Goal: Transaction & Acquisition: Book appointment/travel/reservation

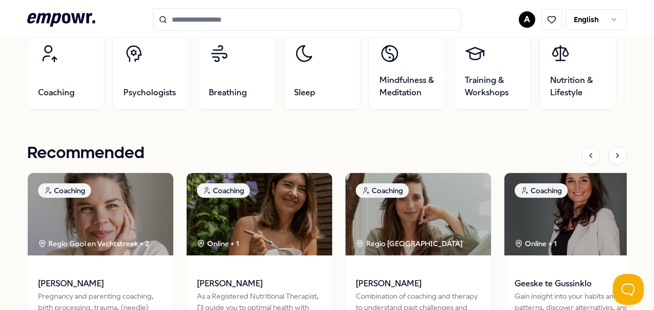
scroll to position [412, 0]
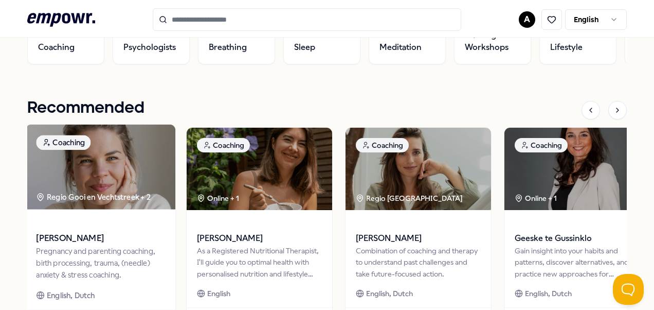
click at [120, 218] on span at bounding box center [100, 224] width 129 height 12
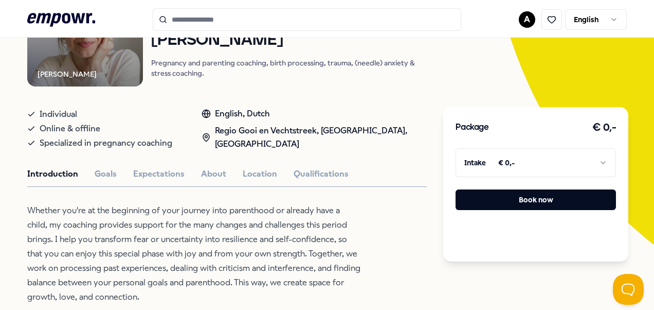
scroll to position [169, 0]
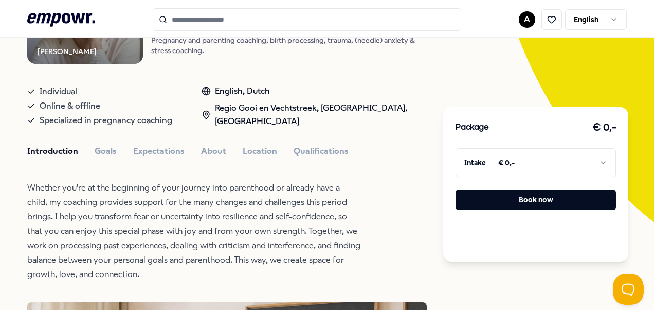
click at [558, 155] on html ".empowr-logo_svg__cls-1{fill:#03032f} A English All categories Self-care librar…" at bounding box center [327, 155] width 654 height 310
click at [556, 155] on html ".empowr-logo_svg__cls-1{fill:#03032f} A English All categories Self-care librar…" at bounding box center [327, 155] width 654 height 310
click at [211, 196] on p "Whether you're at the beginning of your journey into parenthood or already have…" at bounding box center [194, 231] width 334 height 101
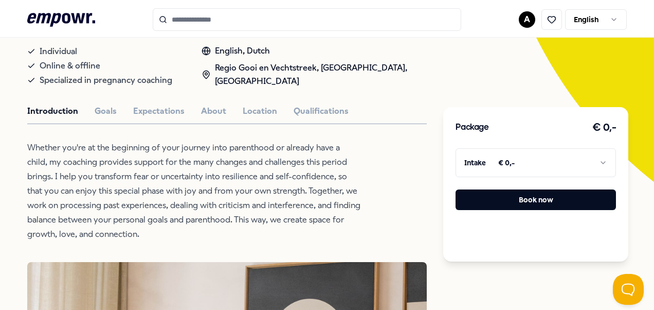
scroll to position [202, 0]
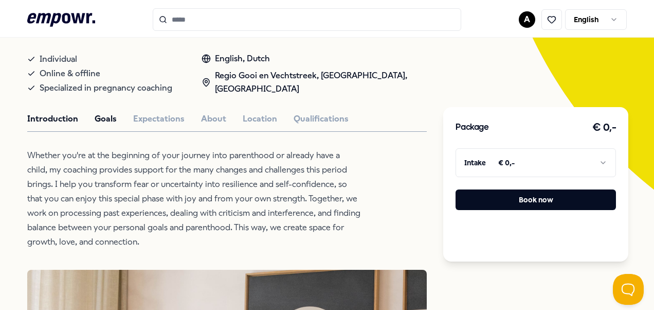
click at [108, 112] on button "Goals" at bounding box center [106, 118] width 22 height 13
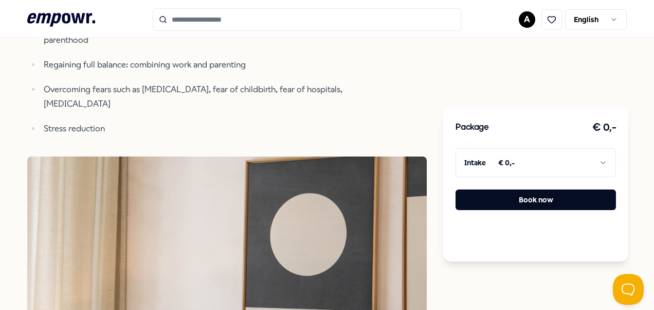
scroll to position [99, 0]
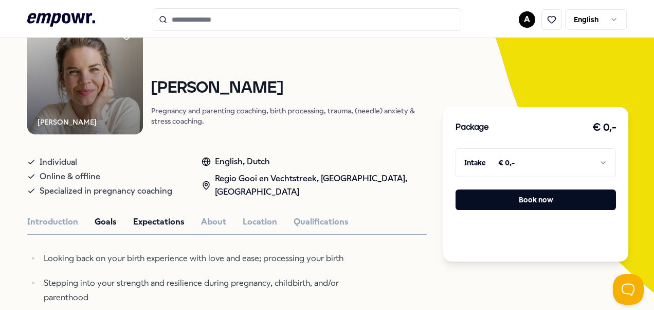
click at [165, 217] on button "Expectations" at bounding box center [158, 221] width 51 height 13
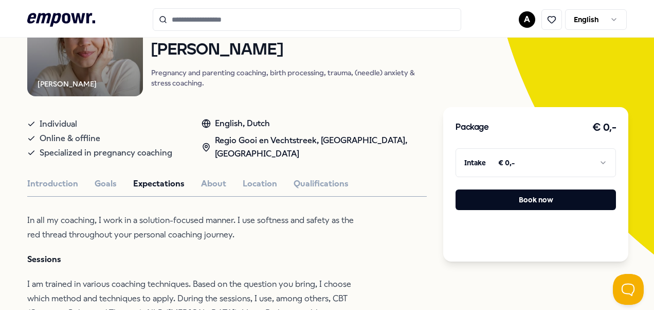
scroll to position [154, 0]
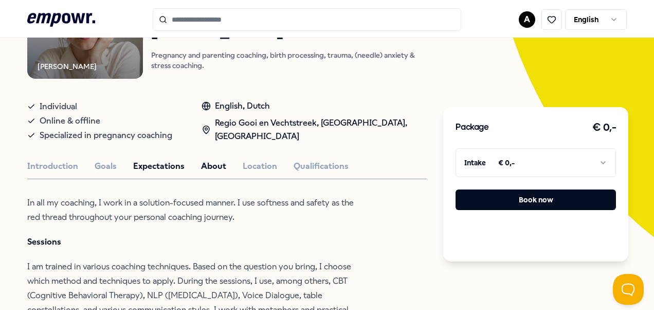
click at [209, 160] on button "About" at bounding box center [213, 165] width 25 height 13
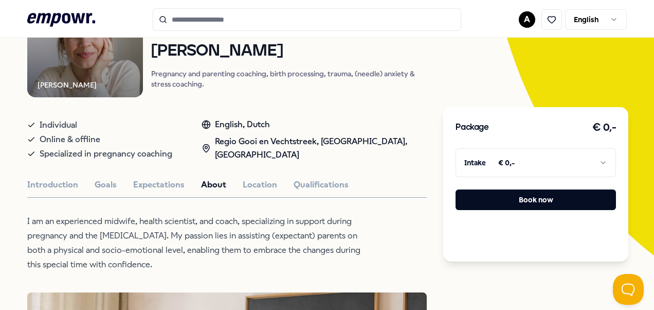
scroll to position [103, 0]
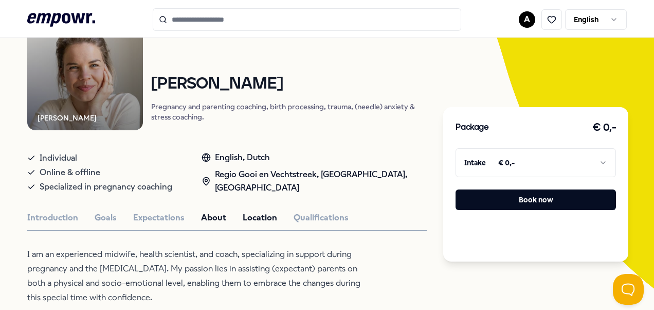
click at [271, 216] on button "Location" at bounding box center [260, 217] width 34 height 13
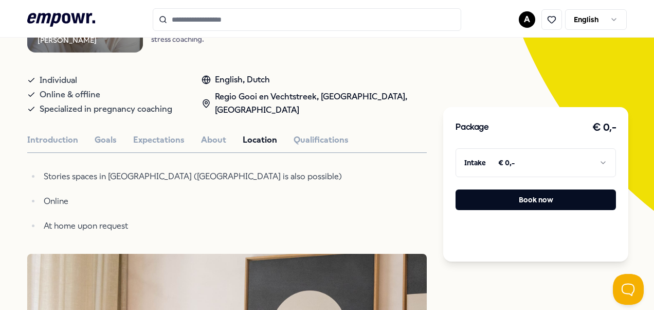
scroll to position [206, 0]
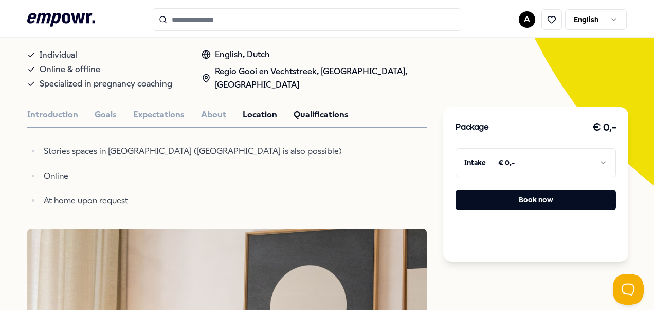
click at [320, 113] on button "Qualifications" at bounding box center [321, 114] width 55 height 13
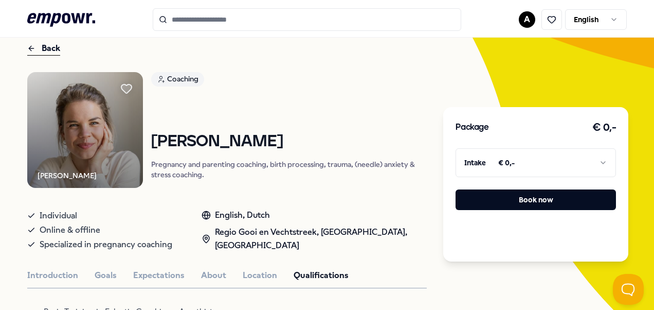
scroll to position [0, 0]
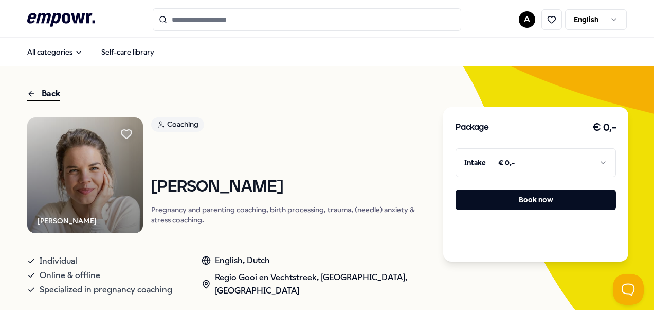
click at [50, 99] on div "Back" at bounding box center [43, 94] width 33 height 14
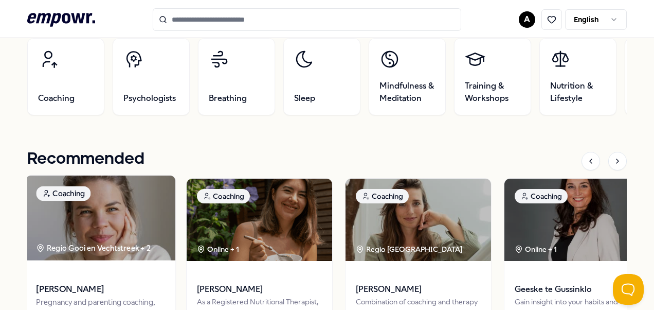
scroll to position [360, 0]
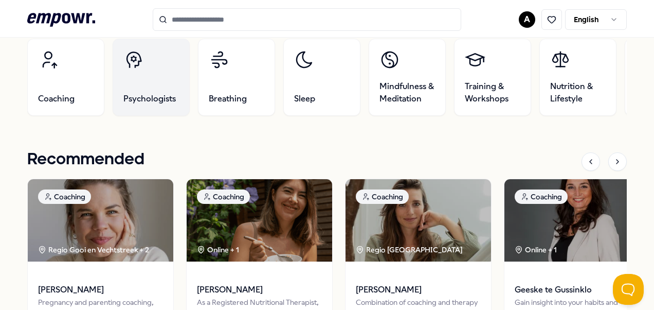
click at [179, 67] on link "Psychologists" at bounding box center [151, 77] width 77 height 77
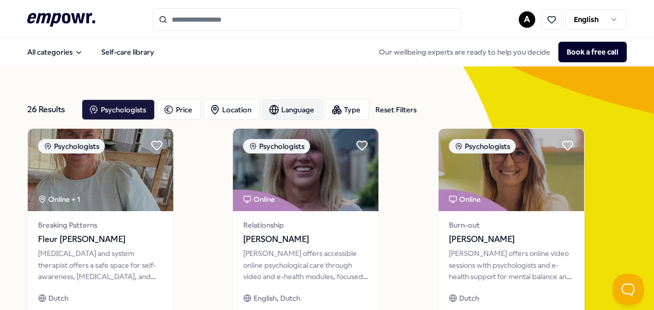
click at [289, 115] on div "Language" at bounding box center [292, 109] width 61 height 21
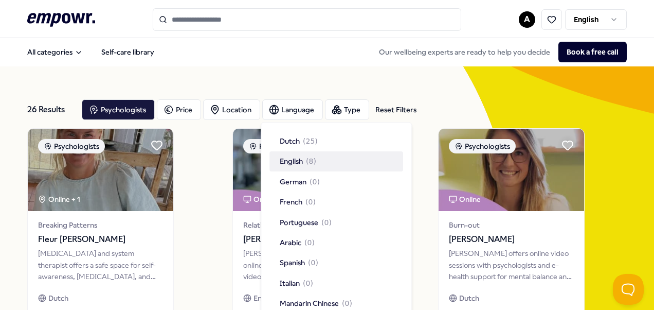
click at [286, 153] on div "English ( 8 )" at bounding box center [337, 162] width 134 height 20
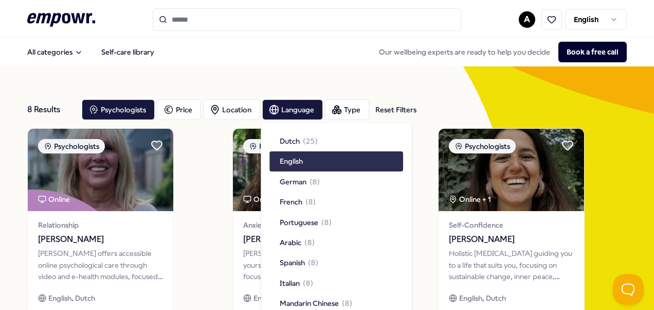
click at [296, 164] on span "English" at bounding box center [291, 161] width 23 height 11
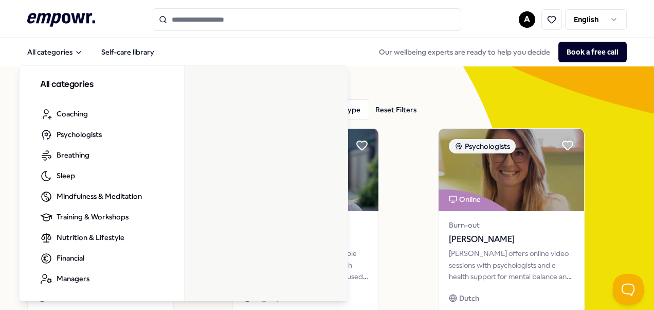
click at [222, 20] on input "Search for products, categories or subcategories" at bounding box center [307, 19] width 309 height 23
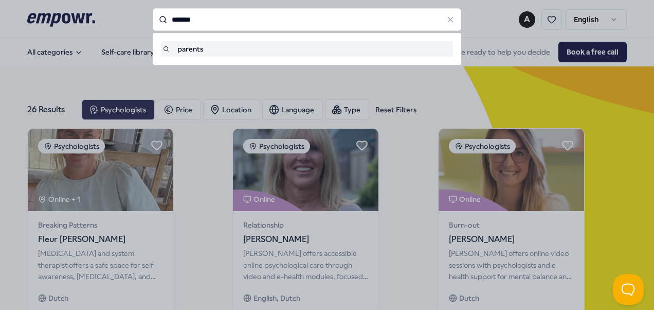
type input "*******"
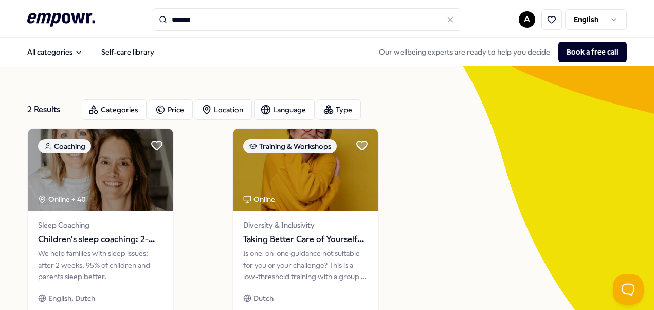
click at [217, 19] on input "*******" at bounding box center [307, 19] width 309 height 23
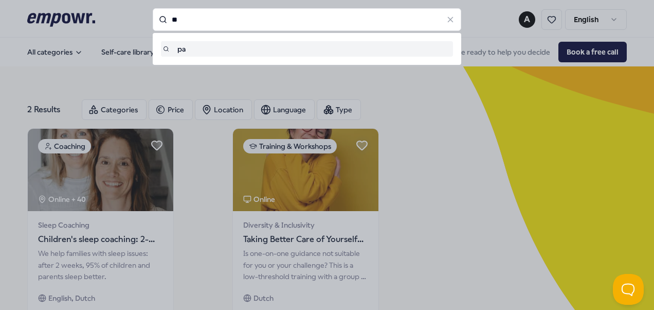
type input "*"
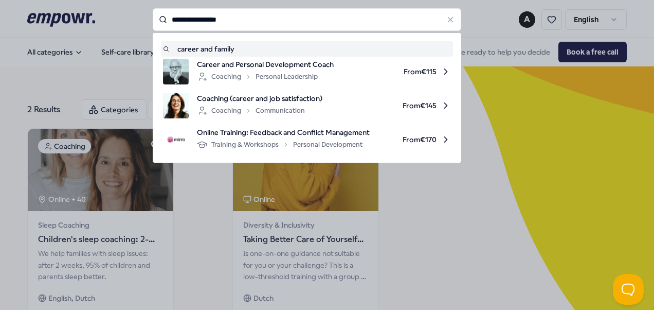
type input "**********"
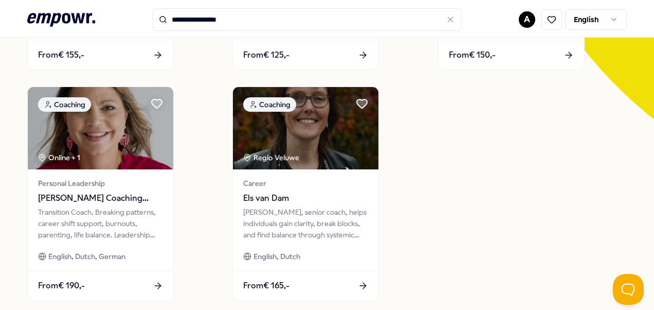
scroll to position [360, 0]
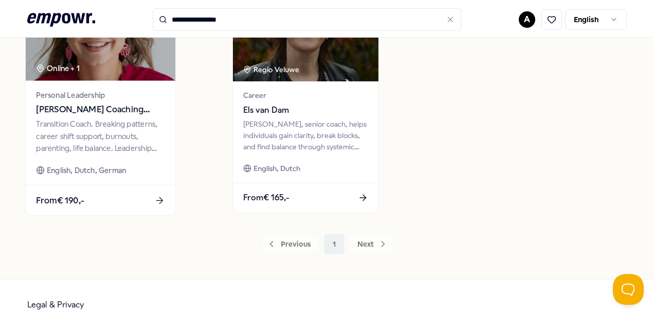
click at [90, 111] on span "[PERSON_NAME] Coaching Facilitation Teams" at bounding box center [100, 109] width 129 height 13
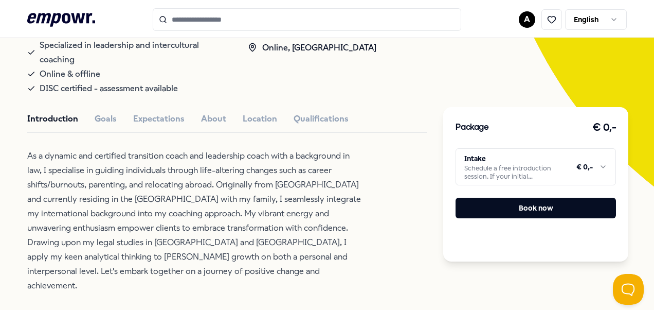
scroll to position [221, 0]
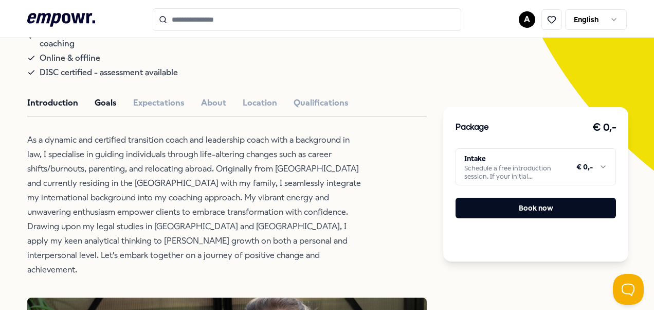
click at [99, 104] on button "Goals" at bounding box center [106, 102] width 22 height 13
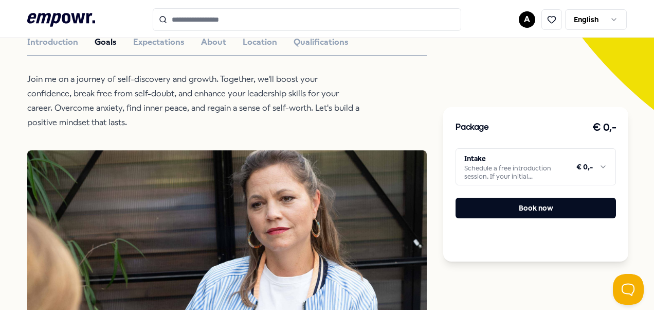
scroll to position [272, 0]
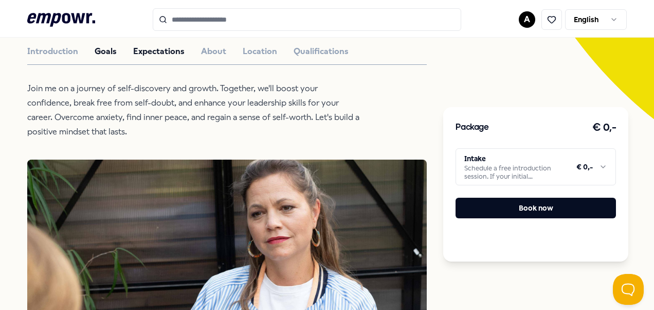
click at [161, 52] on button "Expectations" at bounding box center [158, 51] width 51 height 13
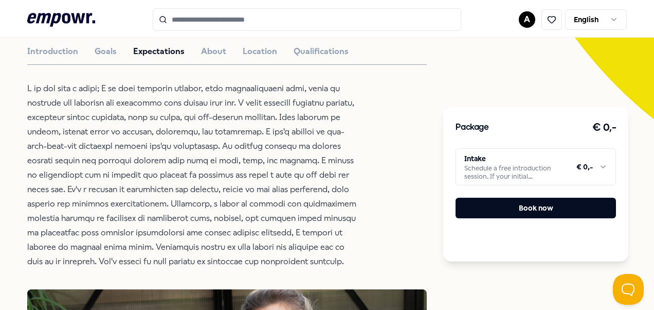
click at [191, 49] on div "Introduction Goals Expectations About Location Qualifications" at bounding box center [227, 51] width 400 height 13
click at [219, 53] on button "About" at bounding box center [213, 51] width 25 height 13
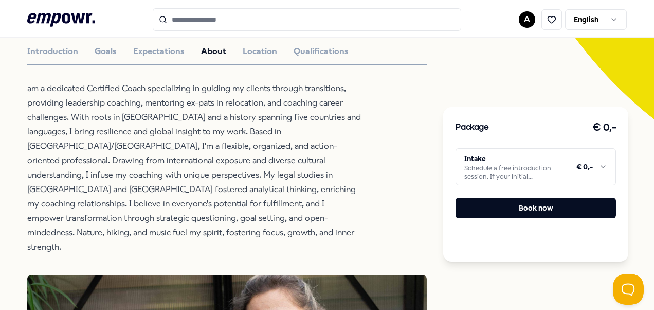
click at [488, 167] on html ".empowr-logo_svg__cls-1{fill:#03032f} A English All categories Self-care librar…" at bounding box center [327, 155] width 654 height 310
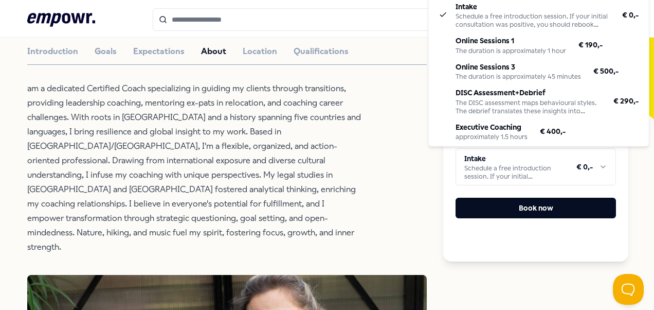
click at [392, 155] on html ".empowr-logo_svg__cls-1{fill:#03032f} A English All categories Self-care librar…" at bounding box center [327, 155] width 654 height 310
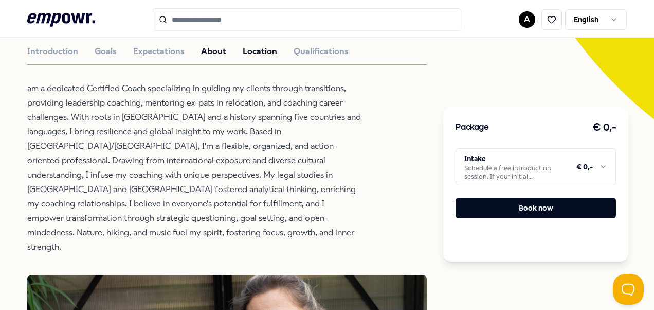
click at [260, 49] on button "Location" at bounding box center [260, 51] width 34 height 13
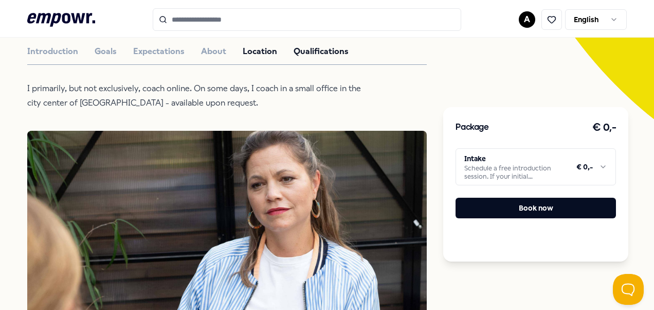
click at [315, 53] on button "Qualifications" at bounding box center [321, 51] width 55 height 13
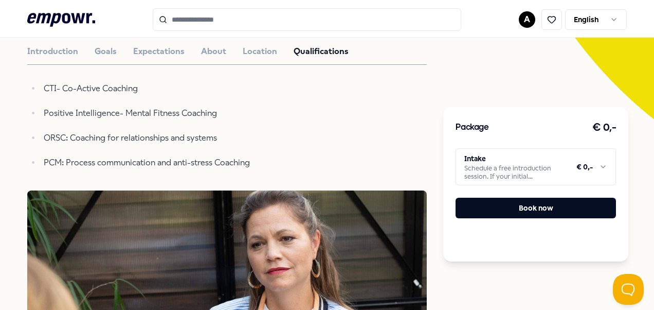
scroll to position [66, 0]
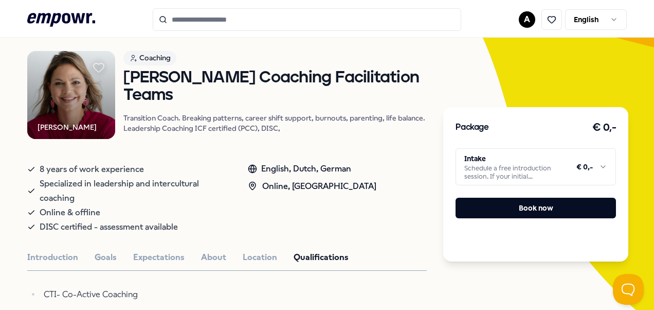
type input "**********"
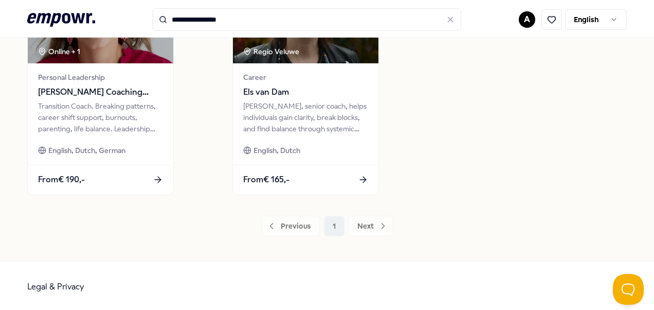
scroll to position [379, 0]
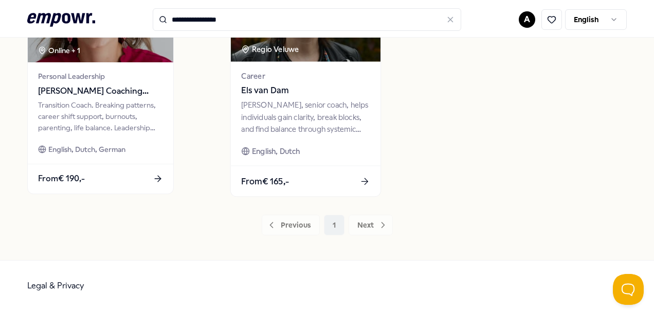
click at [336, 122] on div "[PERSON_NAME], senior coach, helps individuals gain clarity, break blocks, and …" at bounding box center [306, 116] width 129 height 35
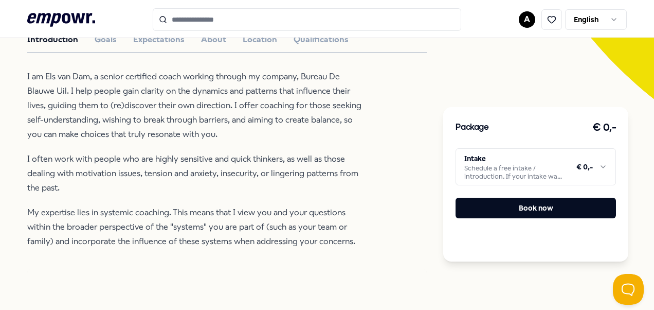
scroll to position [309, 0]
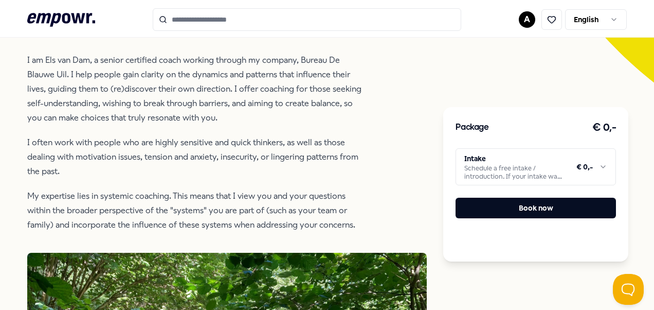
drag, startPoint x: 158, startPoint y: 82, endPoint x: 237, endPoint y: 18, distance: 101.2
click at [237, 18] on input "Search for products, categories or subcategories" at bounding box center [307, 19] width 309 height 23
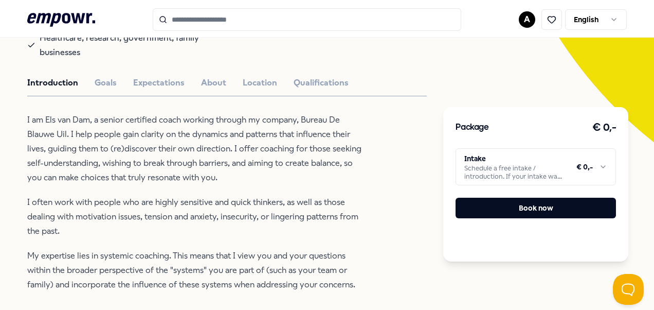
scroll to position [206, 0]
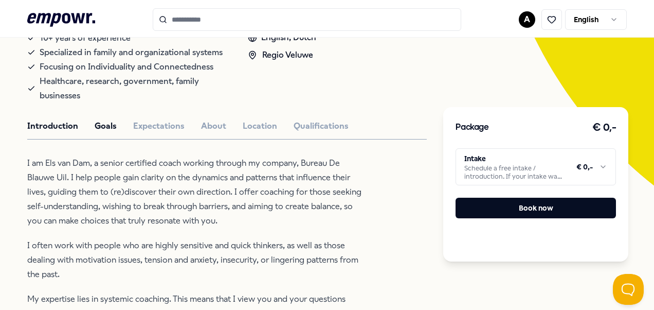
click at [113, 127] on button "Goals" at bounding box center [106, 125] width 22 height 13
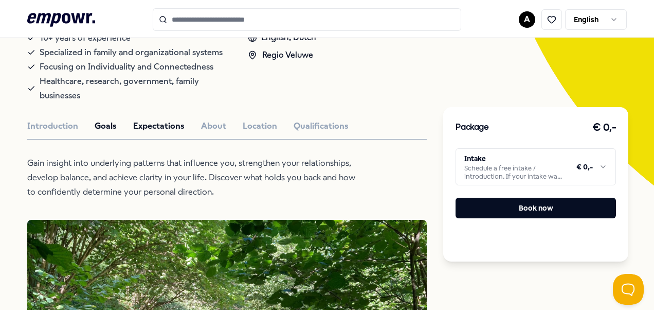
click at [152, 127] on button "Expectations" at bounding box center [158, 125] width 51 height 13
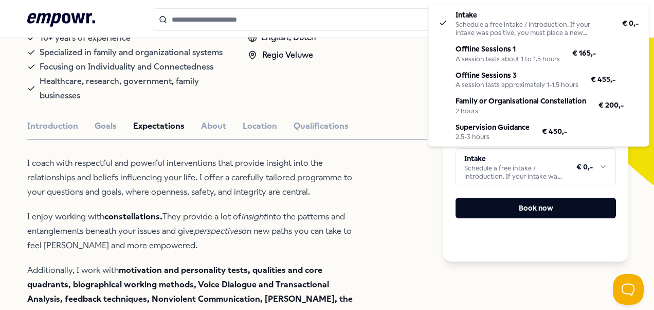
click at [499, 157] on html ".empowr-logo_svg__cls-1{fill:#03032f} A English All categories Self-care librar…" at bounding box center [327, 155] width 654 height 310
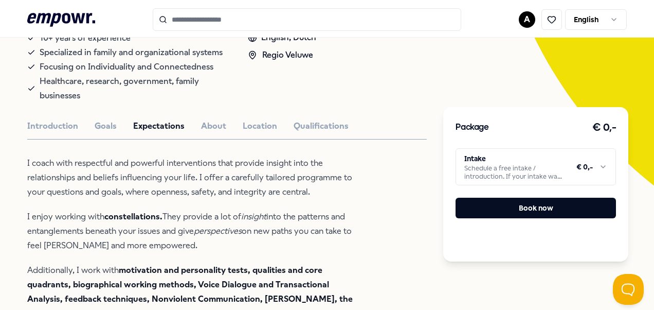
click at [385, 175] on html ".empowr-logo_svg__cls-1{fill:#03032f} A English All categories Self-care librar…" at bounding box center [327, 155] width 654 height 310
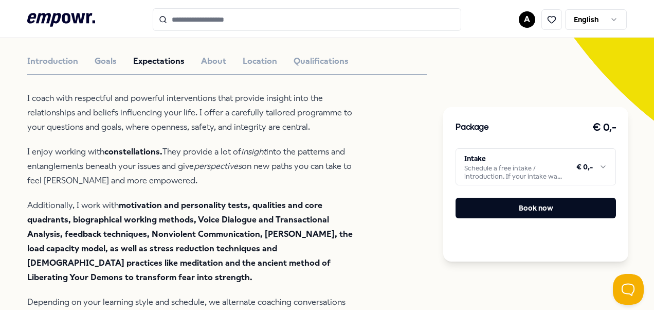
scroll to position [257, 0]
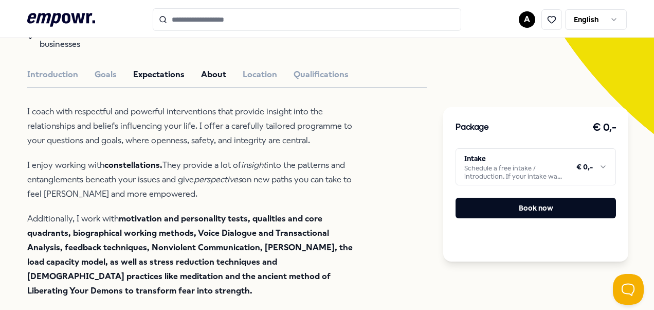
click at [215, 76] on button "About" at bounding box center [213, 74] width 25 height 13
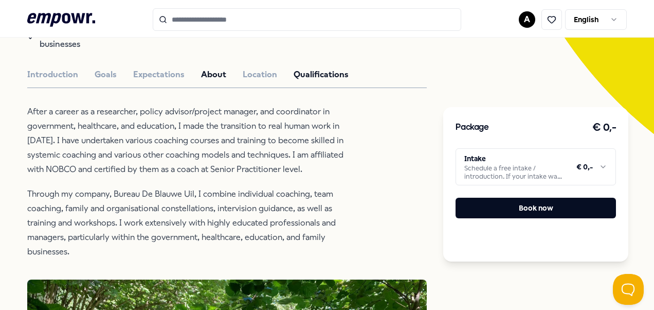
click at [325, 76] on button "Qualifications" at bounding box center [321, 74] width 55 height 13
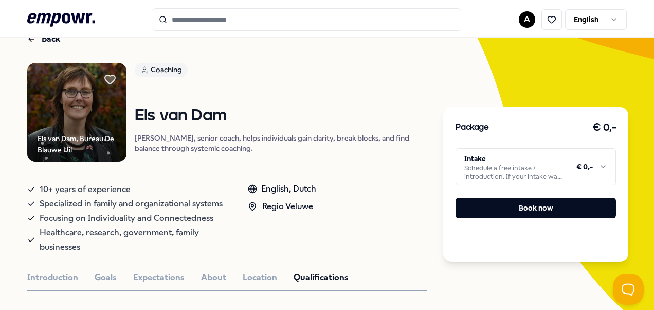
scroll to position [0, 0]
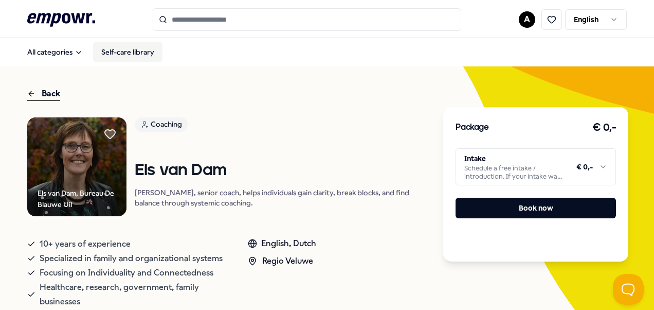
click at [136, 45] on link "Self-care library" at bounding box center [127, 52] width 69 height 21
click at [202, 23] on input "Search for products, categories or subcategories" at bounding box center [307, 19] width 309 height 23
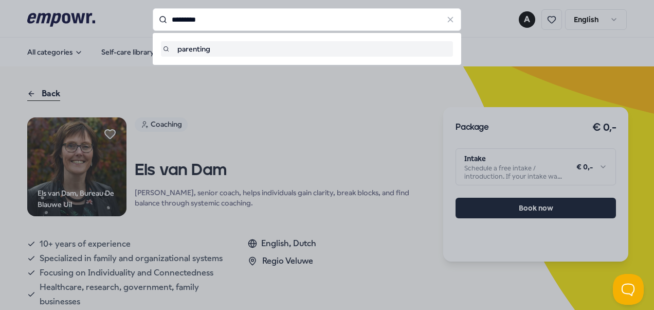
type input "*********"
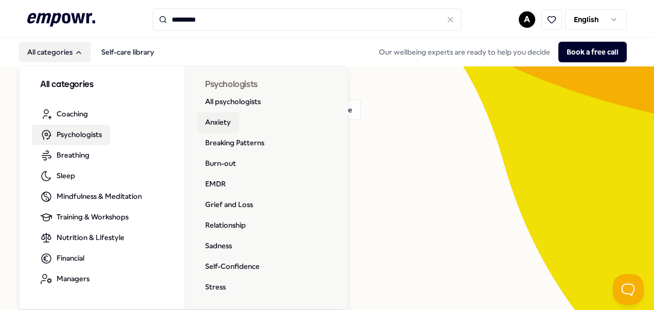
click at [213, 117] on link "Anxiety" at bounding box center [218, 122] width 42 height 21
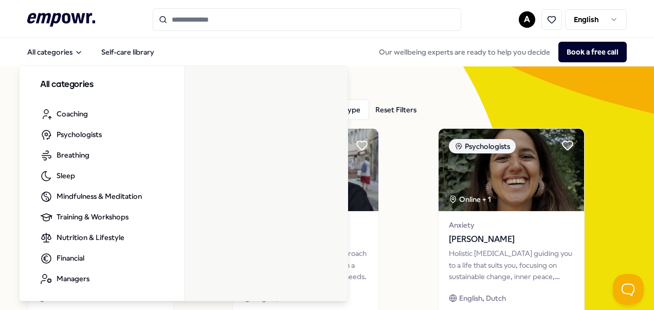
click at [56, 16] on icon ".empowr-logo_svg__cls-1{fill:#03032f}" at bounding box center [61, 19] width 68 height 19
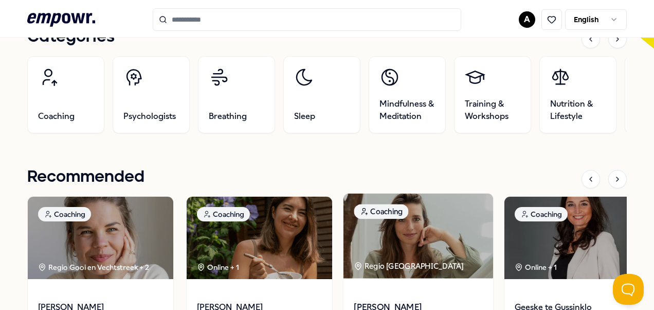
scroll to position [463, 0]
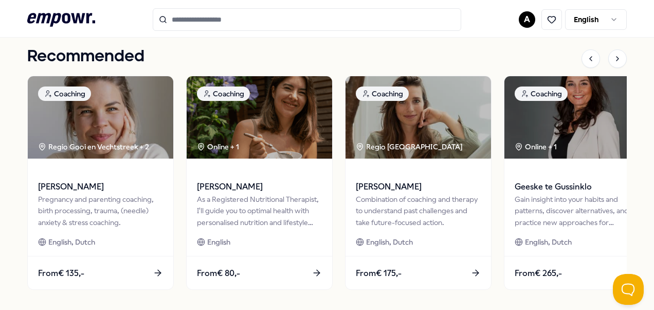
click at [189, 23] on input "Search for products, categories or subcategories" at bounding box center [307, 19] width 309 height 23
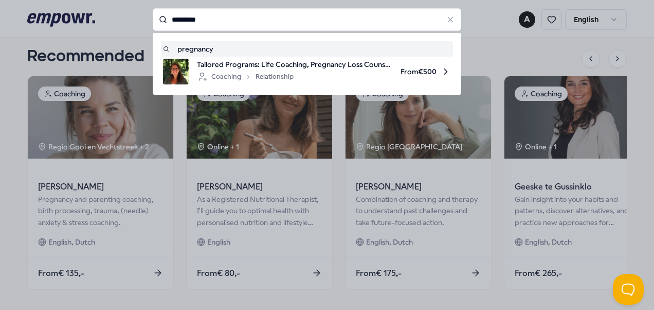
type input "*********"
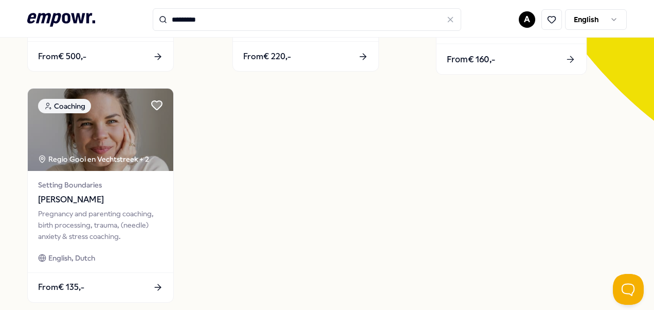
scroll to position [272, 0]
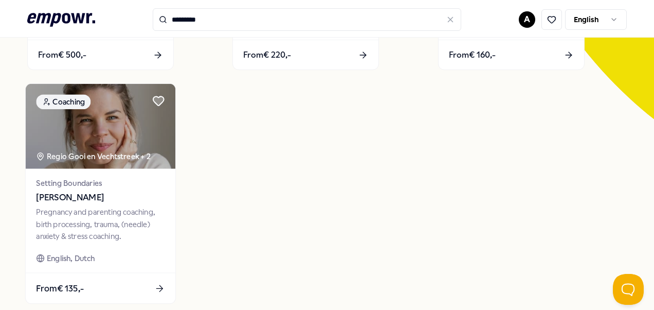
click at [128, 163] on img at bounding box center [101, 126] width 150 height 85
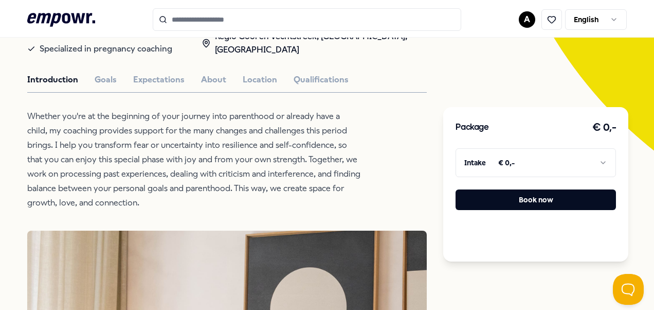
scroll to position [118, 0]
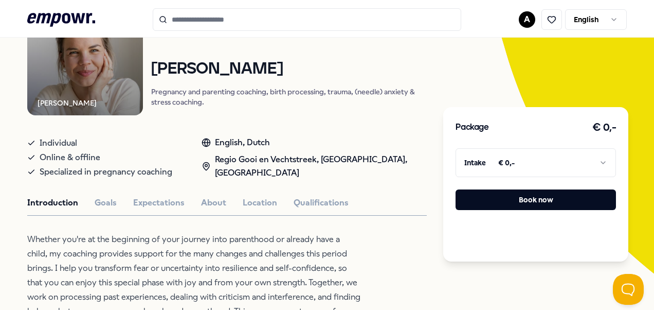
click at [118, 199] on div "Introduction Goals Expectations About Location Qualifications" at bounding box center [227, 202] width 400 height 13
click at [114, 199] on button "Goals" at bounding box center [106, 202] width 22 height 13
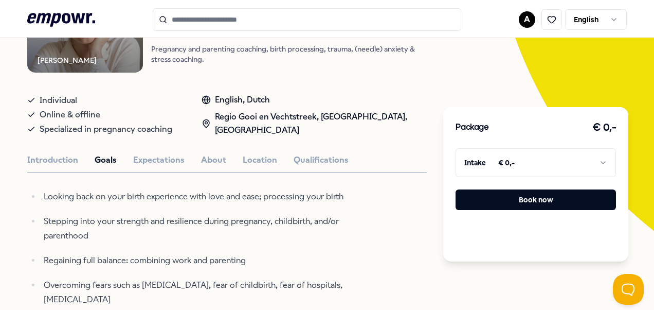
scroll to position [272, 0]
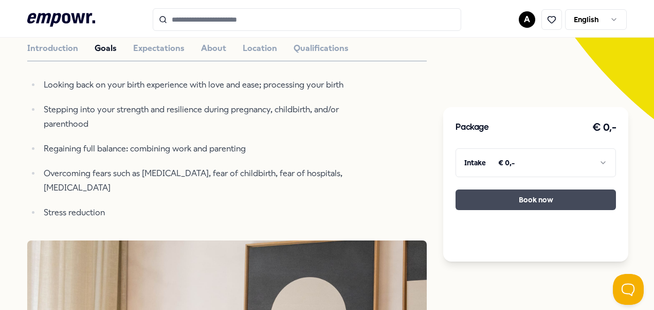
click at [522, 203] on button "Book now" at bounding box center [536, 199] width 161 height 21
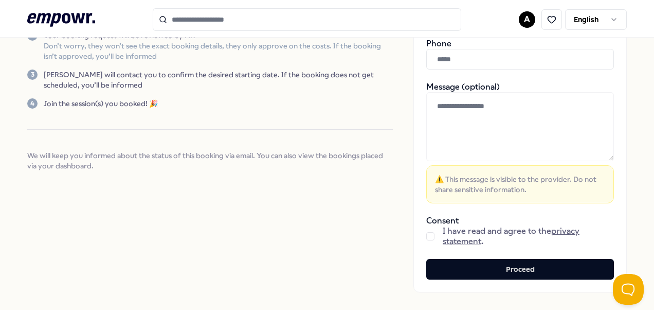
scroll to position [192, 0]
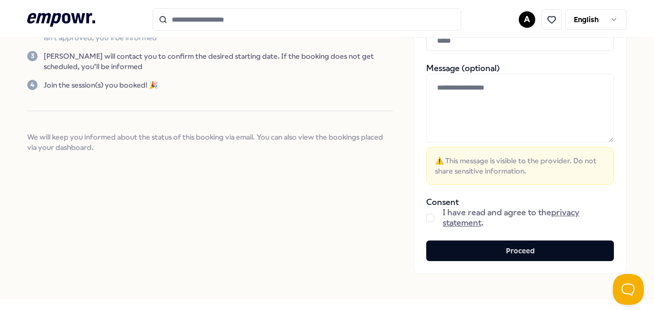
click at [426, 216] on button "button" at bounding box center [430, 218] width 8 height 8
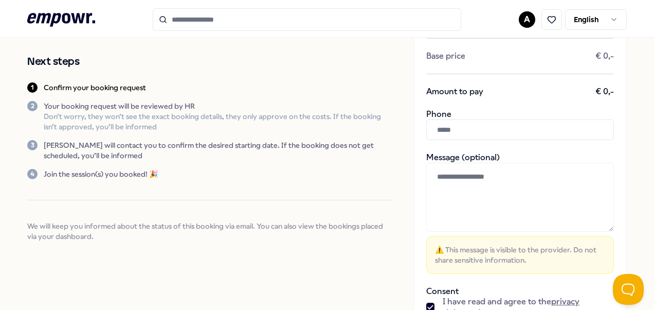
scroll to position [154, 0]
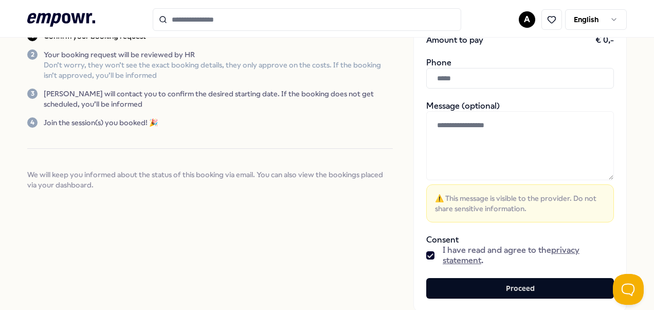
click at [464, 75] on input "text" at bounding box center [520, 78] width 188 height 21
type input "**********"
click at [520, 148] on textarea at bounding box center [520, 145] width 188 height 69
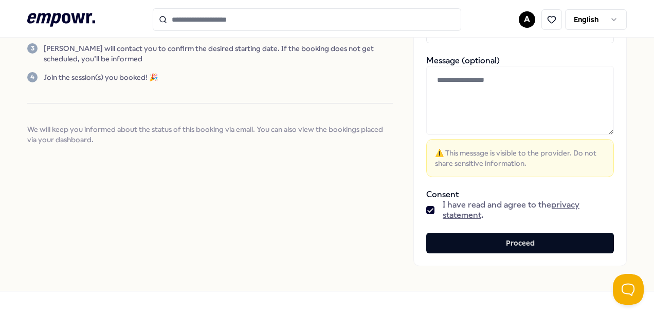
scroll to position [230, 0]
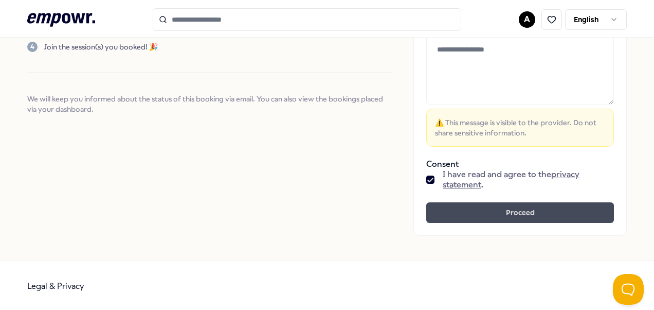
click at [514, 209] on button "Proceed" at bounding box center [520, 212] width 188 height 21
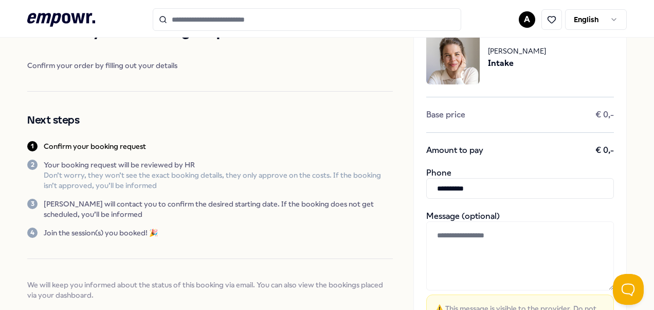
scroll to position [0, 0]
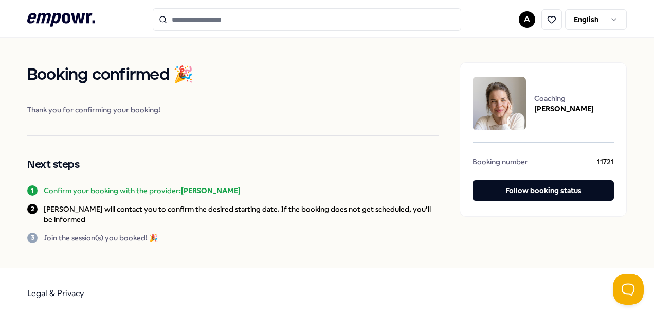
scroll to position [8, 0]
